Goal: Navigation & Orientation: Understand site structure

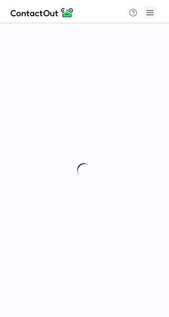
click at [150, 11] on span at bounding box center [150, 12] width 8 height 8
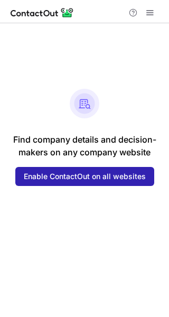
click at [150, 11] on span at bounding box center [150, 12] width 8 height 8
